Goal: Information Seeking & Learning: Learn about a topic

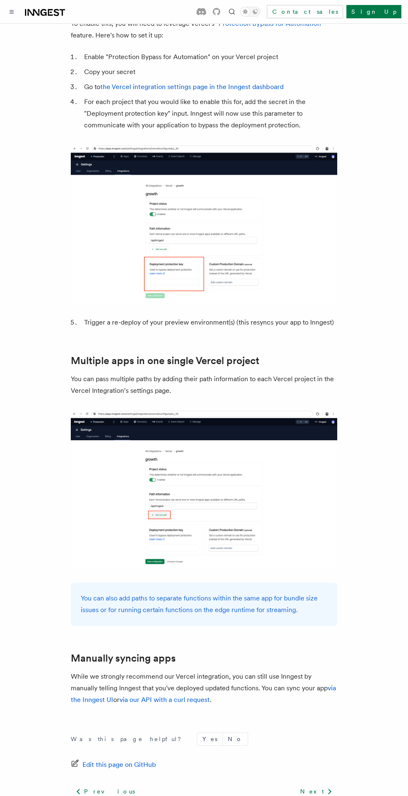
scroll to position [898, 0]
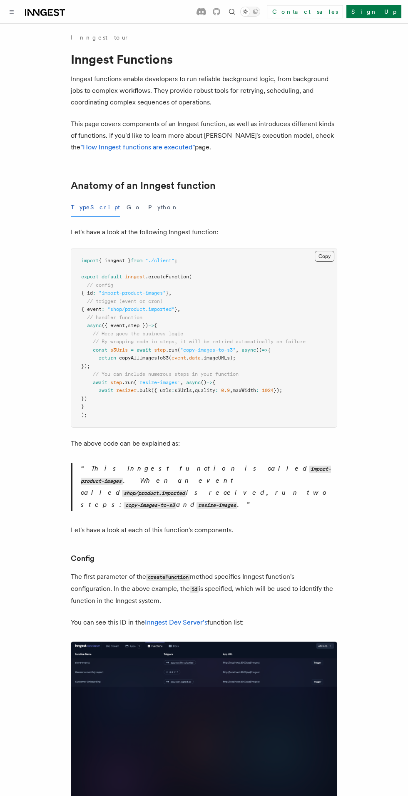
click at [327, 260] on button "Copy Copied" at bounding box center [324, 256] width 20 height 11
click at [116, 143] on link ""How Inngest functions are executed"" at bounding box center [137, 147] width 114 height 8
